Goal: Information Seeking & Learning: Learn about a topic

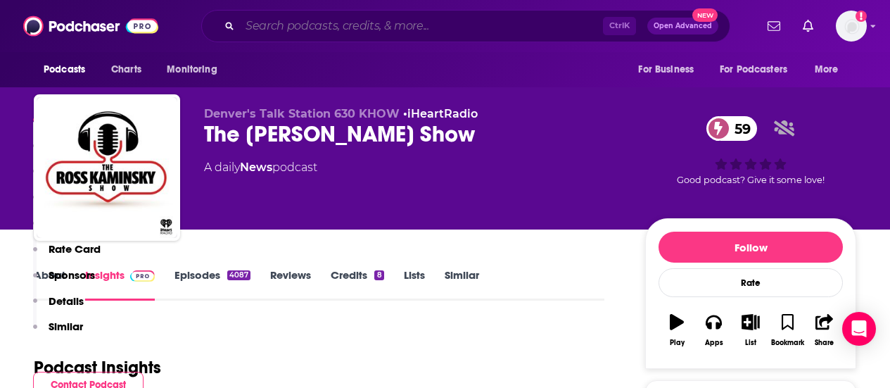
click at [480, 20] on input "Search podcasts, credits, & more..." at bounding box center [421, 26] width 363 height 23
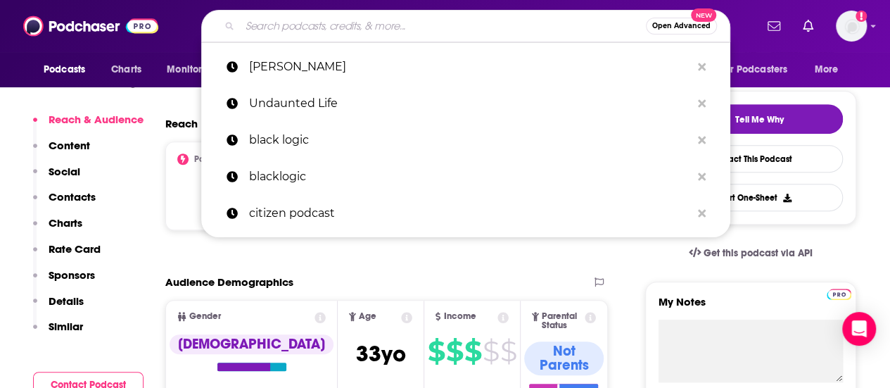
scroll to position [289, 0]
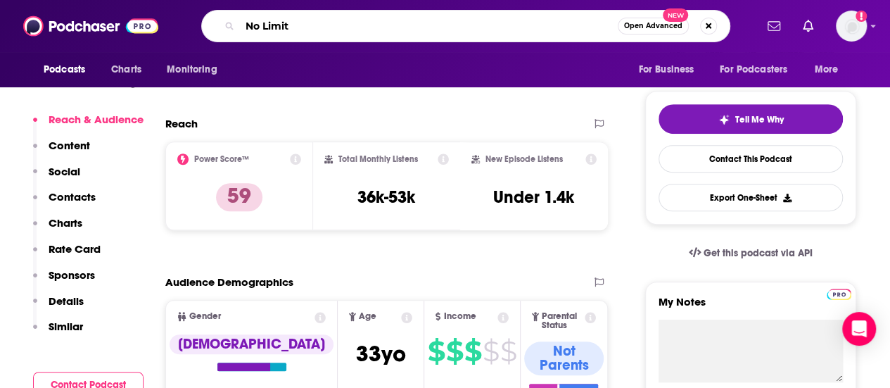
type input "No Limits"
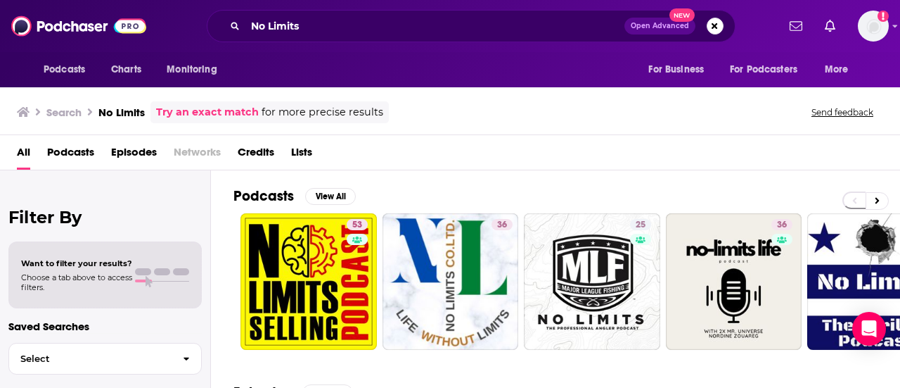
click at [373, 41] on div "No Limits Open Advanced New" at bounding box center [471, 26] width 529 height 32
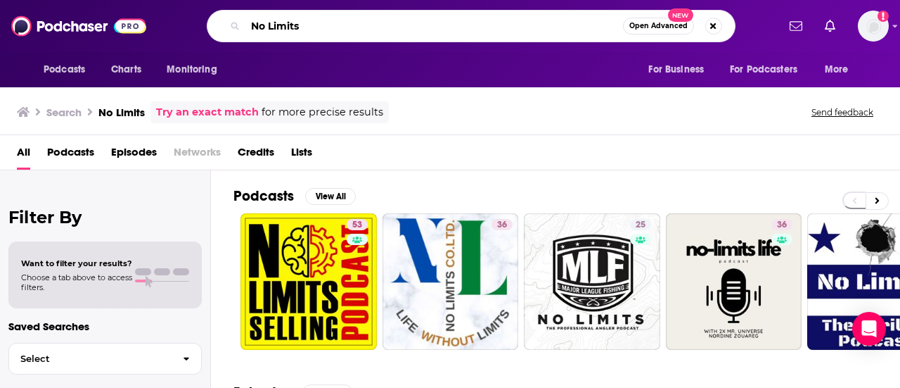
click at [374, 33] on input "No Limits" at bounding box center [434, 26] width 378 height 23
type input "No Limits: thriller"
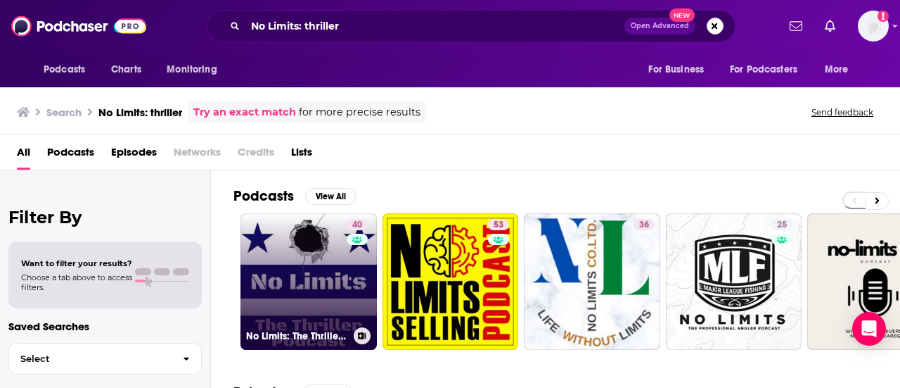
click at [300, 290] on link "40 No Limits: The Thriller Podcast" at bounding box center [309, 281] width 136 height 136
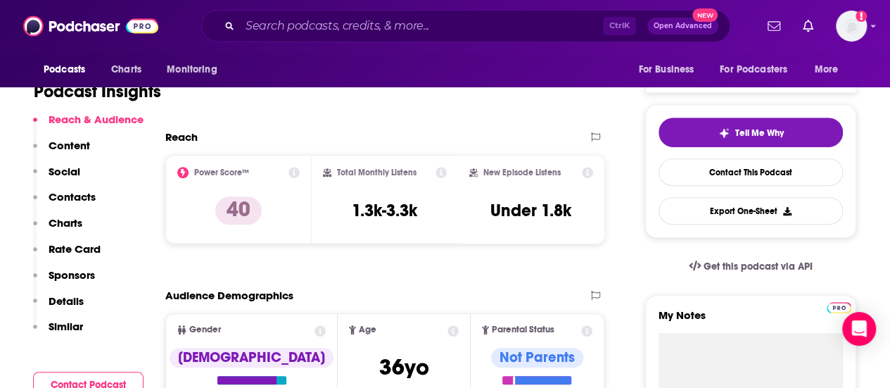
scroll to position [276, 0]
